Goal: Transaction & Acquisition: Purchase product/service

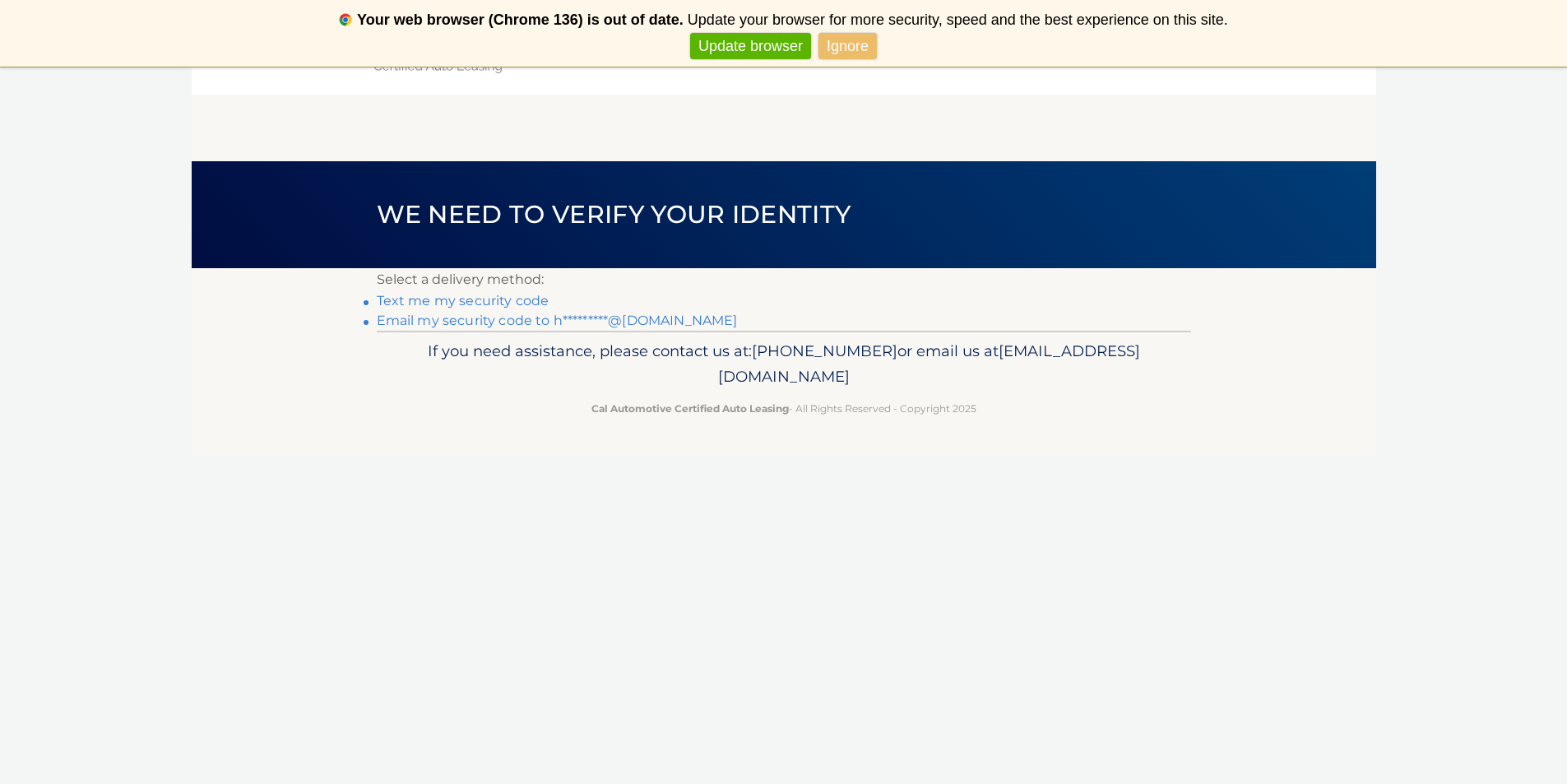
click at [556, 321] on link "Email my security code to h*********@gmail.com" at bounding box center [557, 320] width 361 height 16
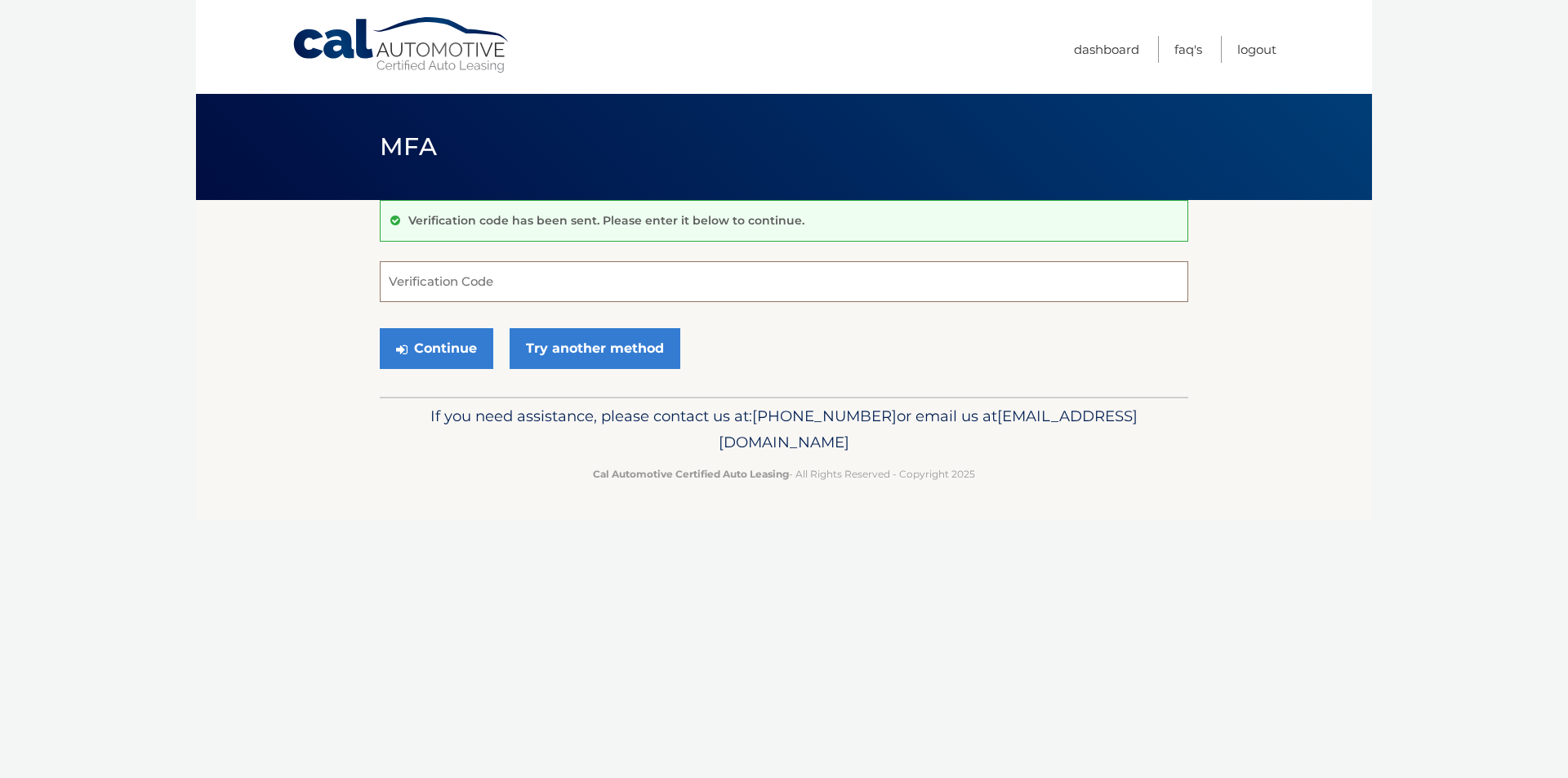
click at [505, 280] on input "Verification Code" at bounding box center [784, 282] width 808 height 41
type input "360469"
click at [434, 348] on button "Continue" at bounding box center [436, 348] width 114 height 41
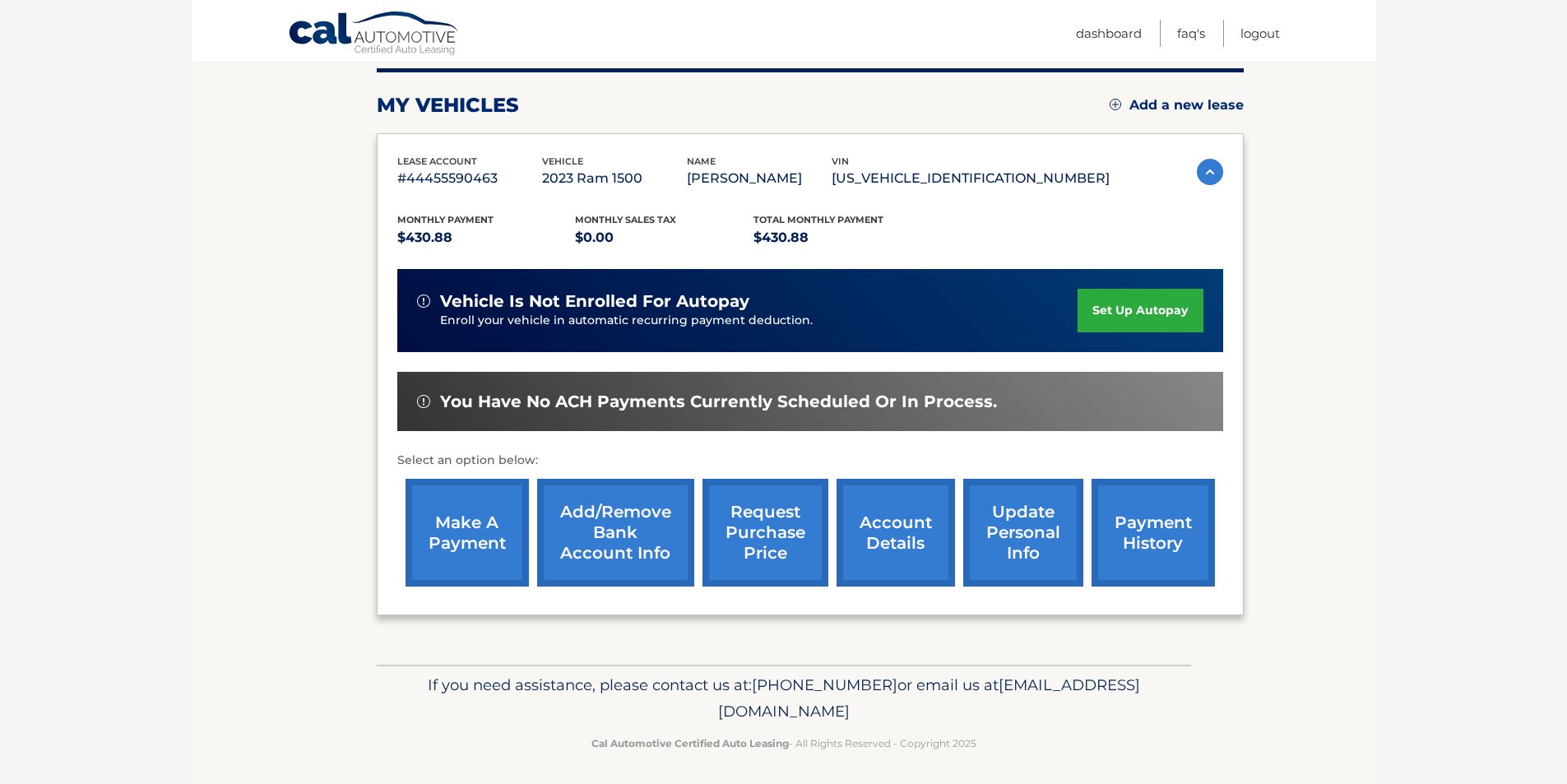
scroll to position [213, 0]
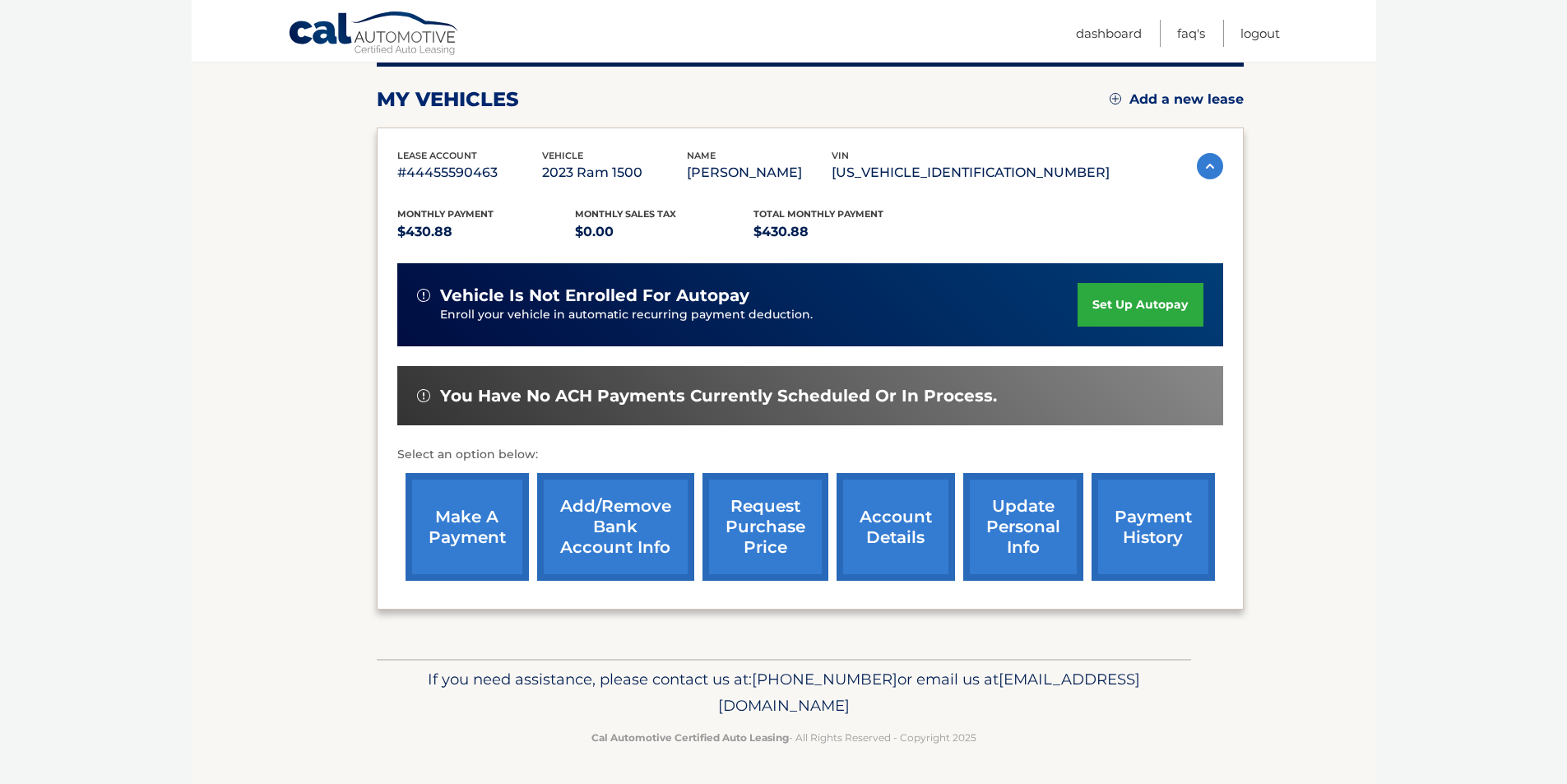
click at [473, 515] on link "make a payment" at bounding box center [467, 527] width 123 height 108
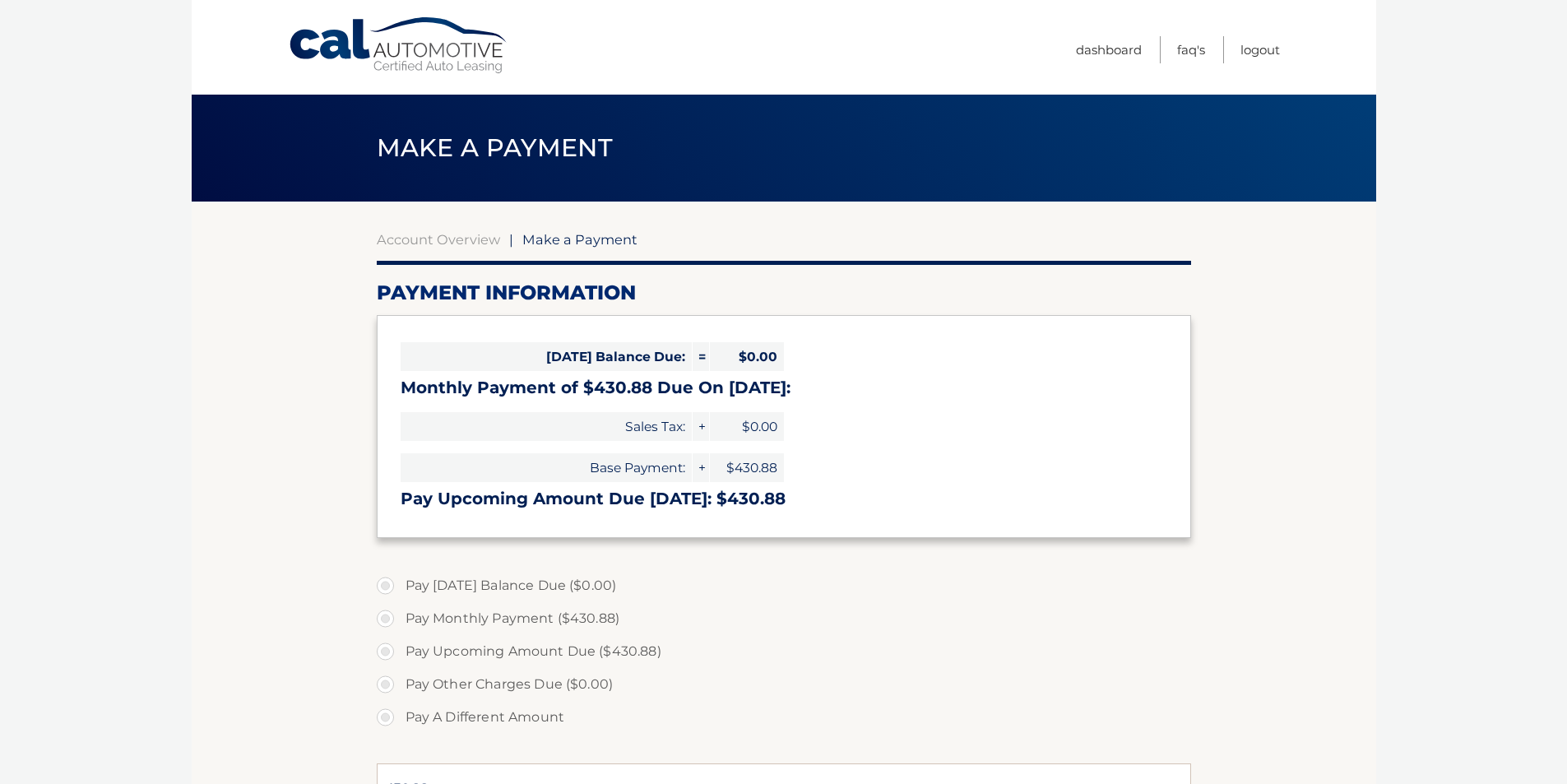
select select "ZDQ1YjExODItMjc4MS00ZDdlLWFjODEtMmI3MDEwOTI5N2E1"
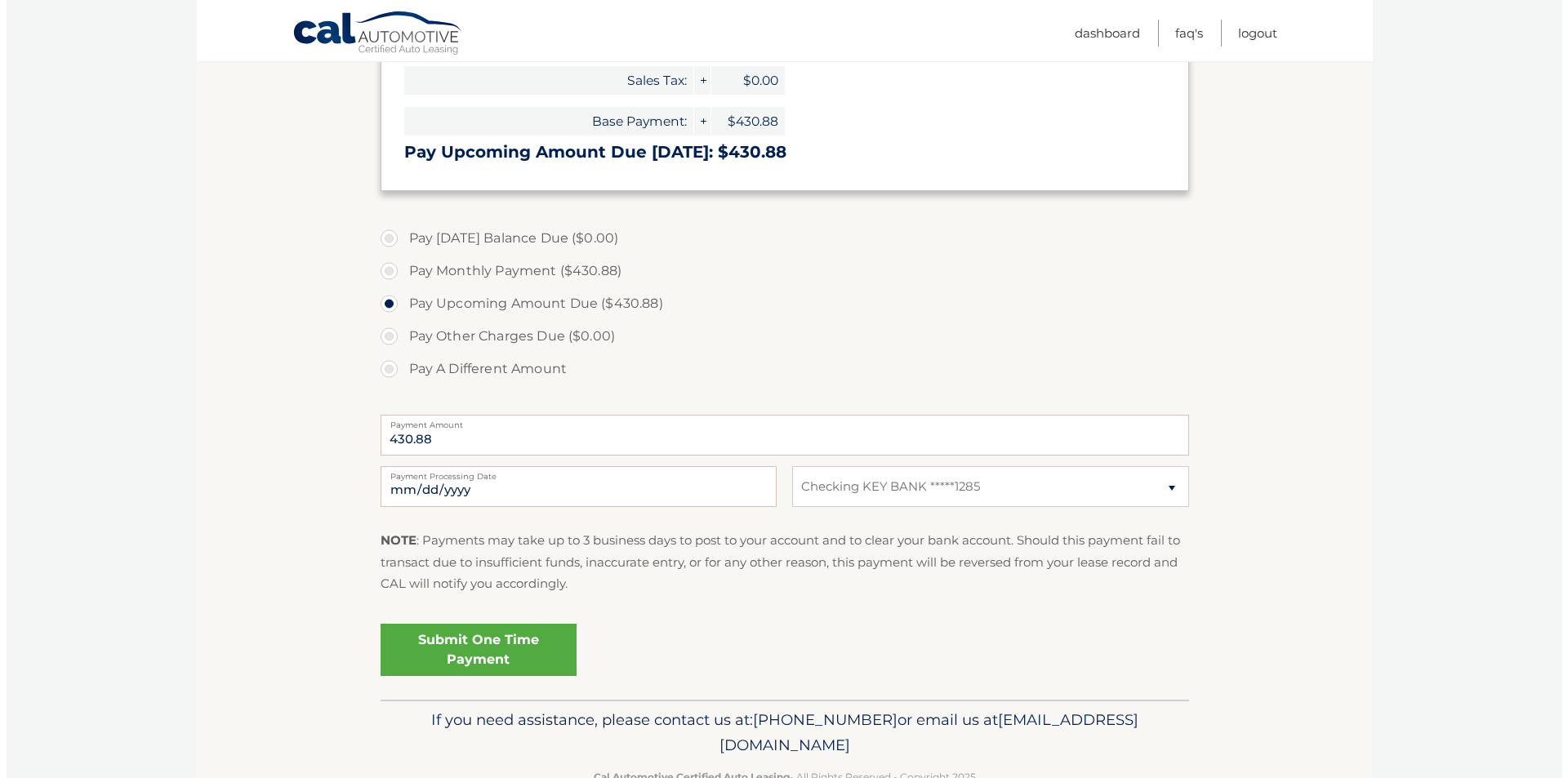
scroll to position [388, 0]
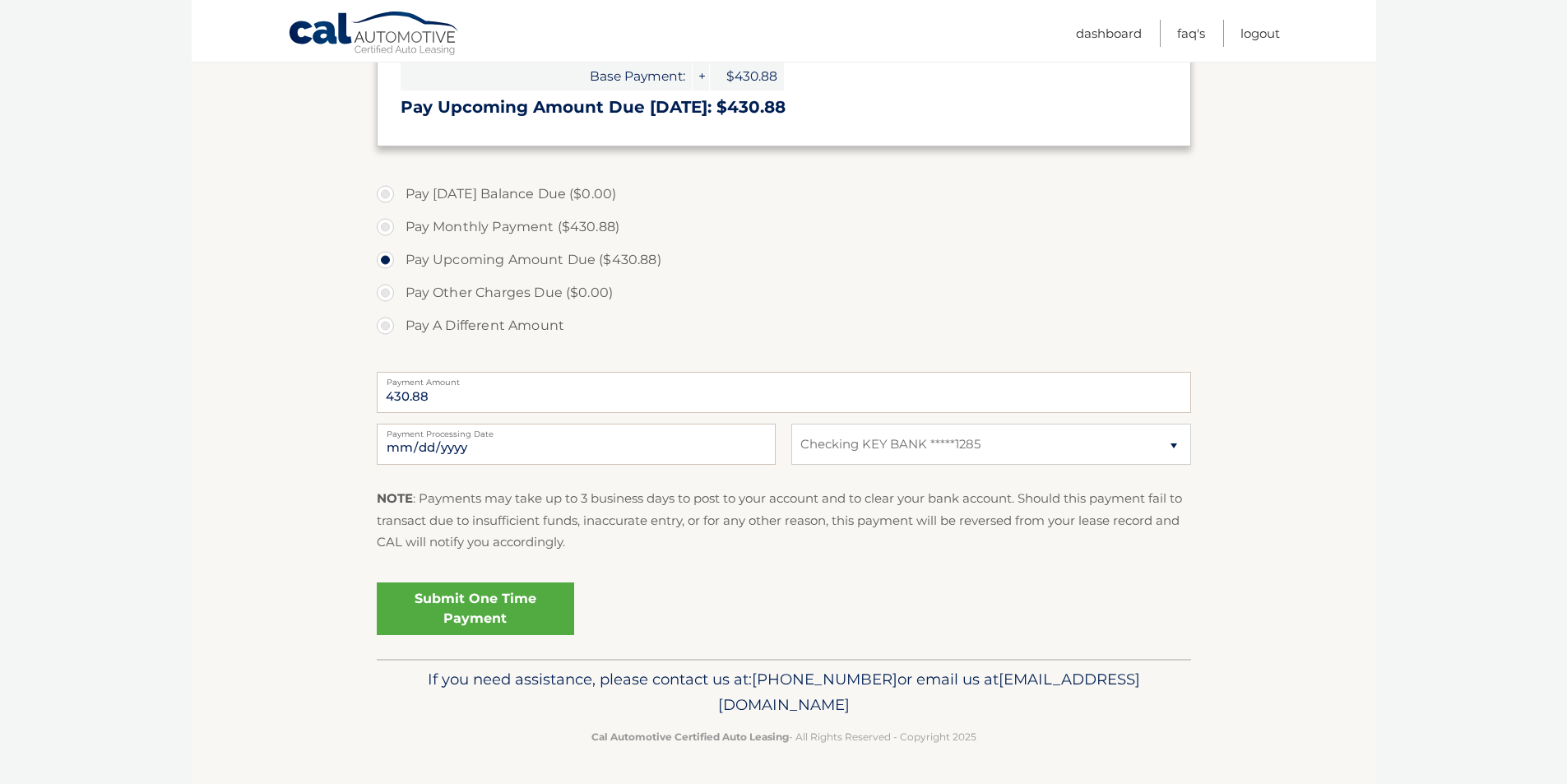
click at [469, 608] on link "Submit One Time Payment" at bounding box center [475, 608] width 198 height 53
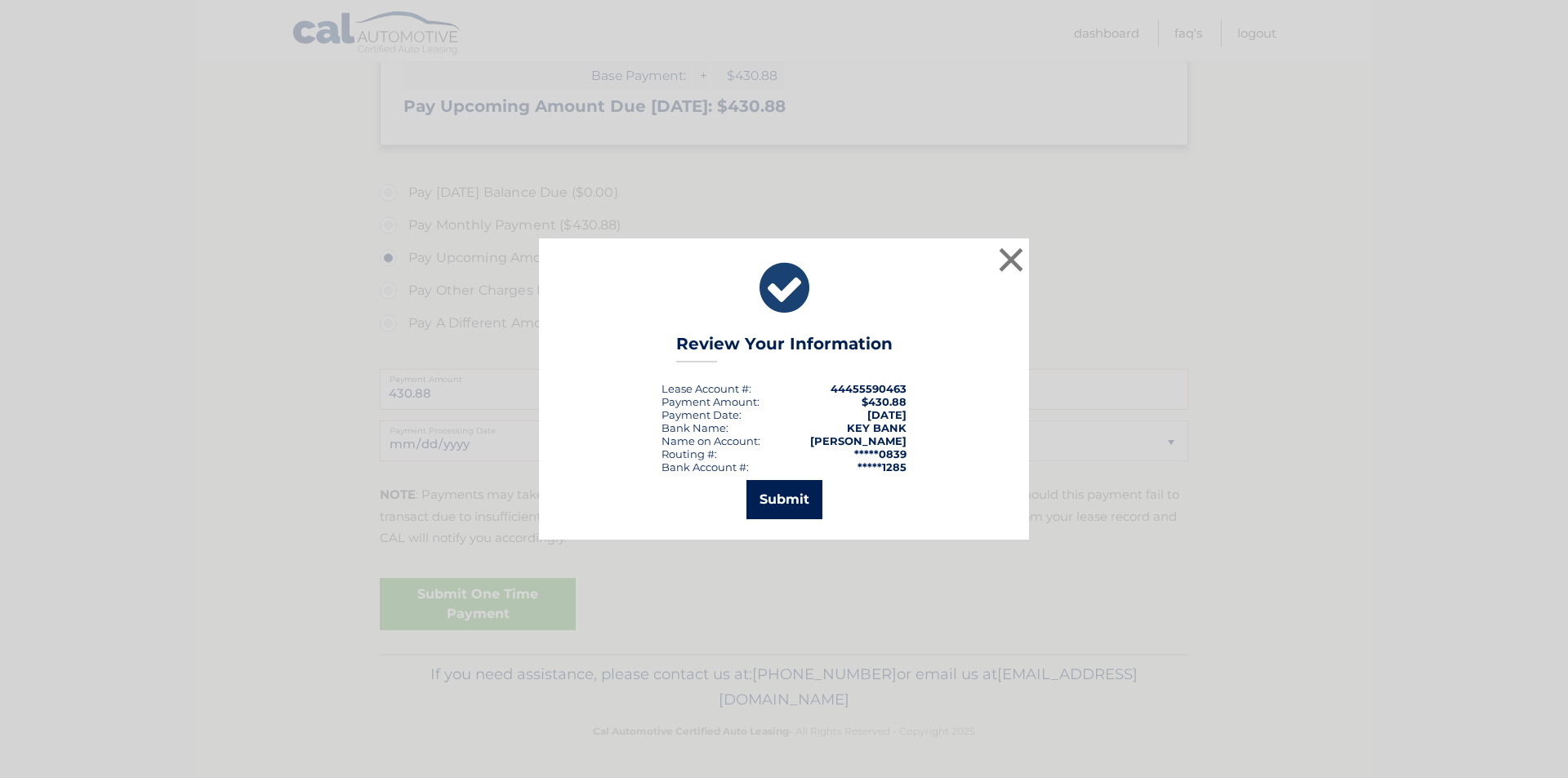
click at [797, 500] on button "Submit" at bounding box center [784, 499] width 76 height 39
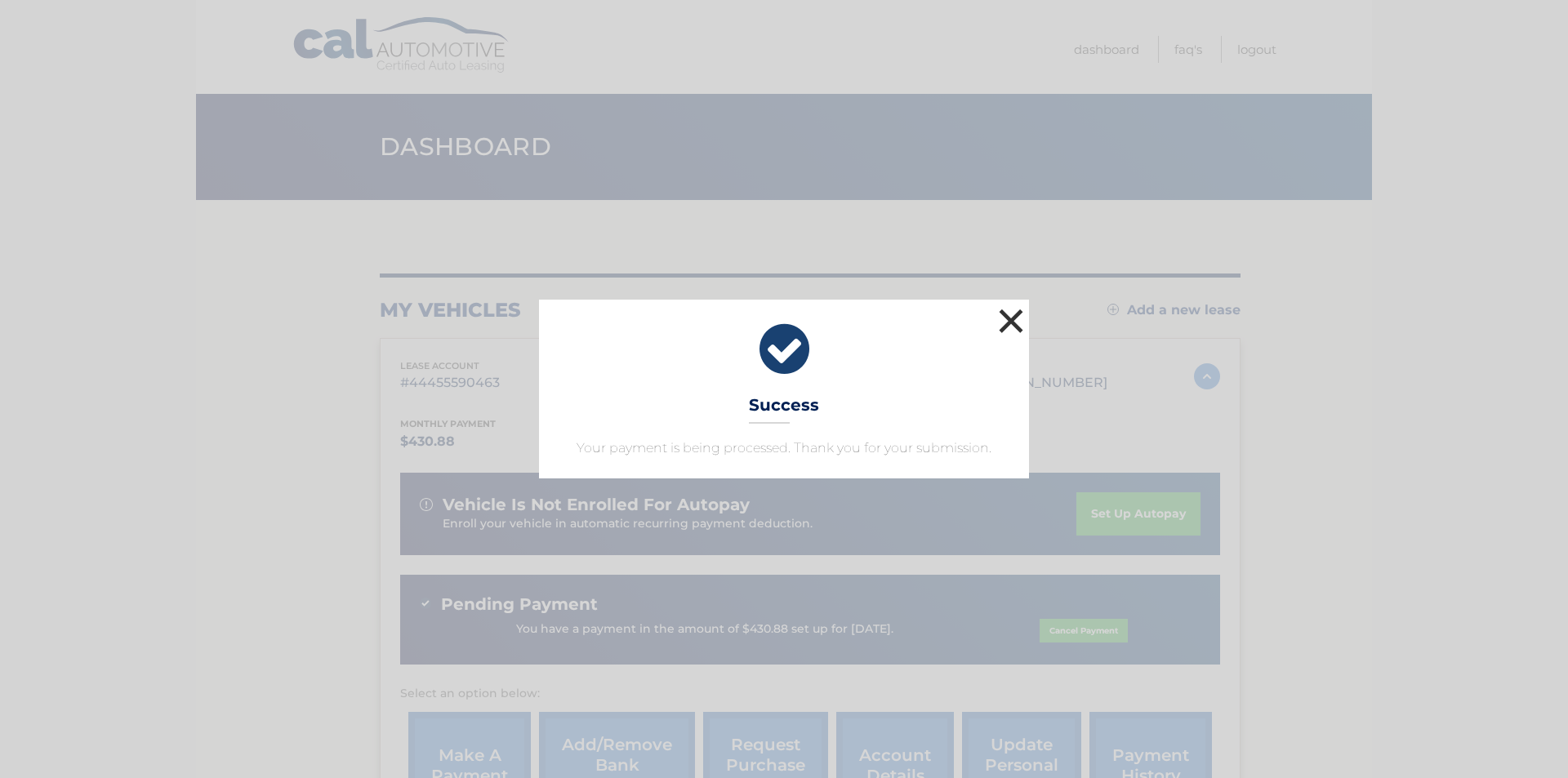
click at [1012, 318] on button "×" at bounding box center [1011, 320] width 32 height 32
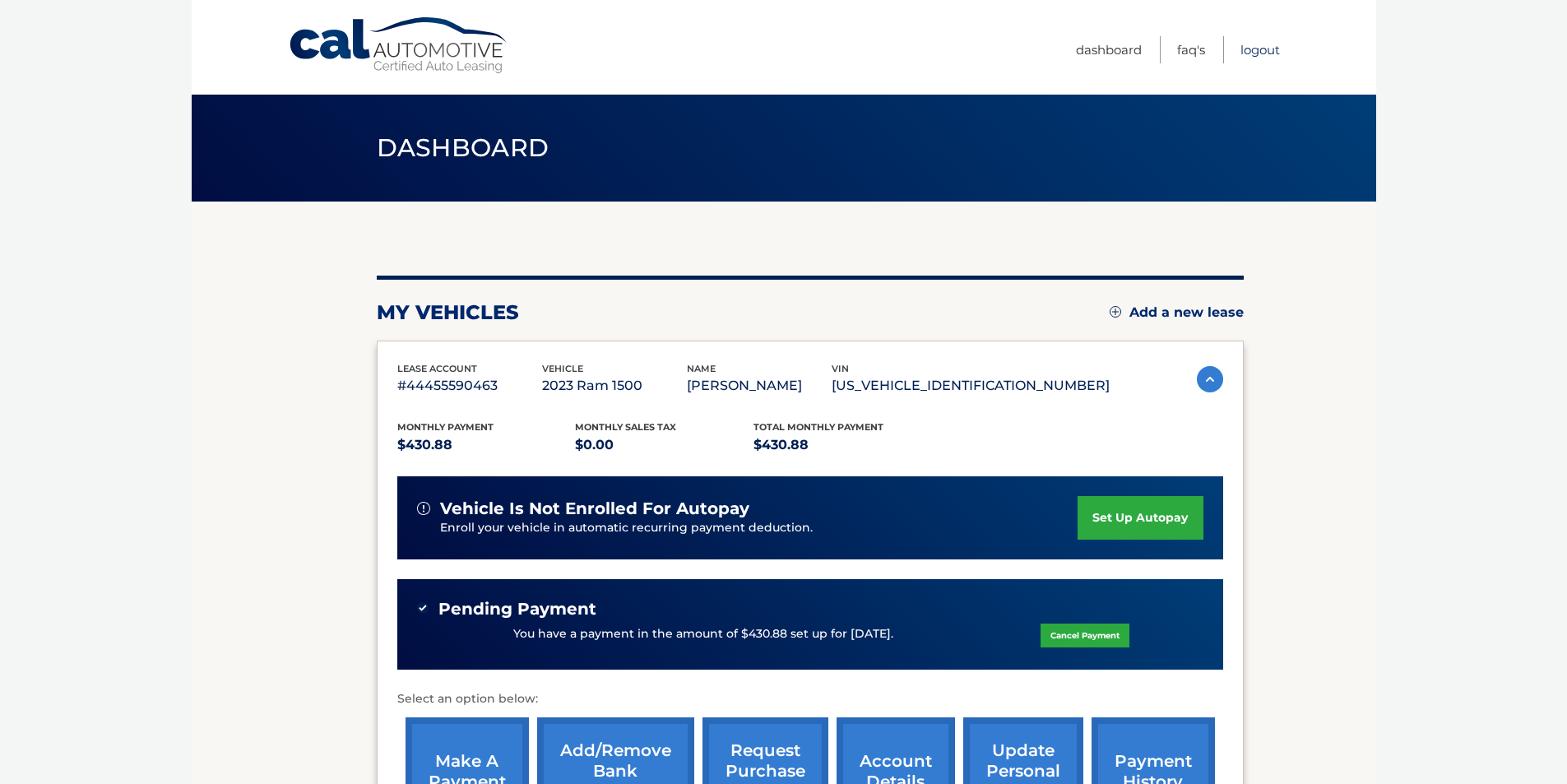
click at [1266, 48] on link "Logout" at bounding box center [1260, 49] width 39 height 27
